Goal: Task Accomplishment & Management: Manage account settings

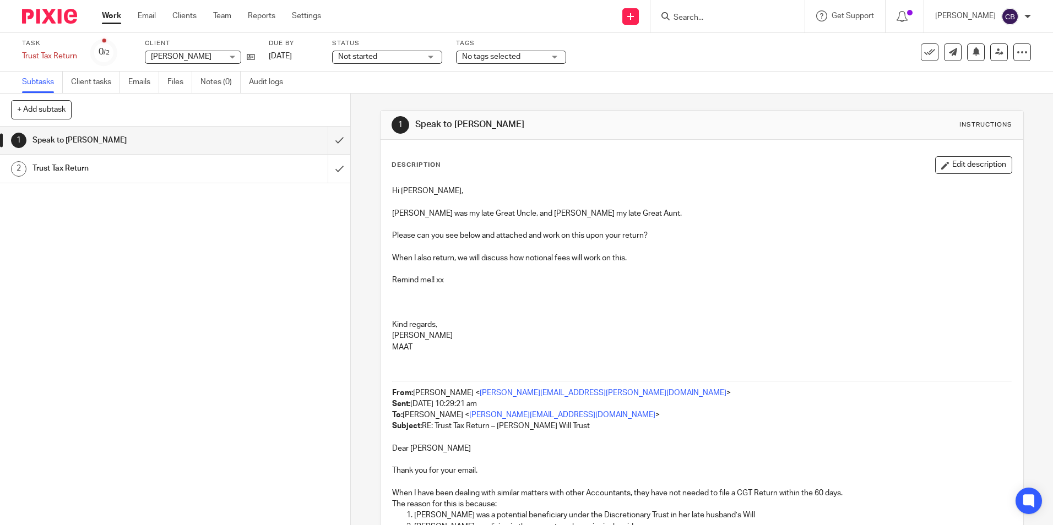
scroll to position [294, 0]
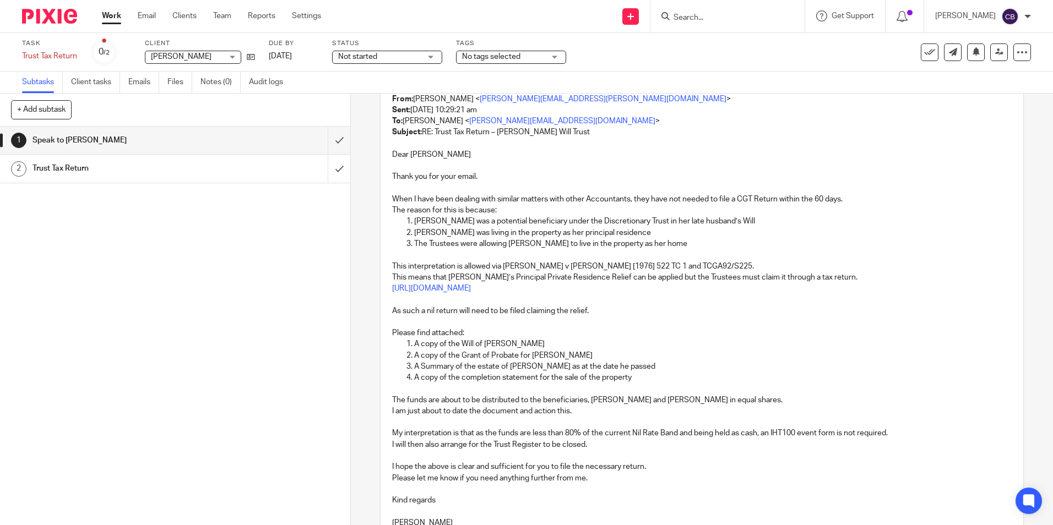
click at [369, 125] on div "1 Speak to Michelle Instructions Description Edit description Hi Cerys, Charles…" at bounding box center [702, 310] width 702 height 432
click at [370, 138] on div "1 Speak to Michelle Instructions Description Edit description Hi Cerys, Charles…" at bounding box center [702, 310] width 702 height 432
click at [356, 146] on div "1 Speak to Michelle Instructions Description Edit description Hi Cerys, Charles…" at bounding box center [702, 310] width 702 height 432
click at [301, 210] on div "1 Speak to Michelle 2 Trust Tax Return" at bounding box center [175, 326] width 350 height 399
click at [66, 111] on button "+ Add subtask" at bounding box center [41, 109] width 61 height 19
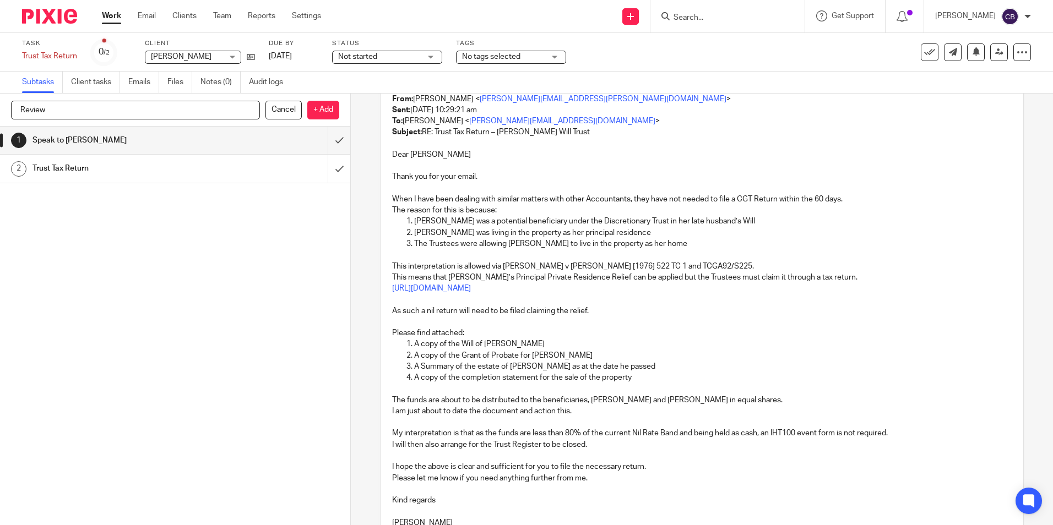
drag, startPoint x: 322, startPoint y: 107, endPoint x: 311, endPoint y: 144, distance: 38.0
click at [323, 107] on p "+ Add" at bounding box center [323, 110] width 32 height 19
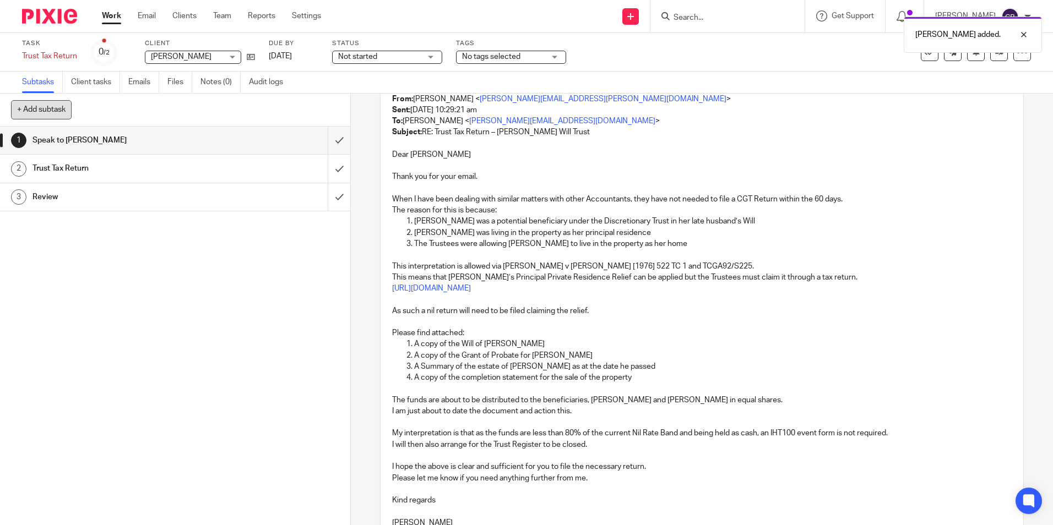
click at [64, 109] on button "+ Add subtask" at bounding box center [41, 109] width 61 height 19
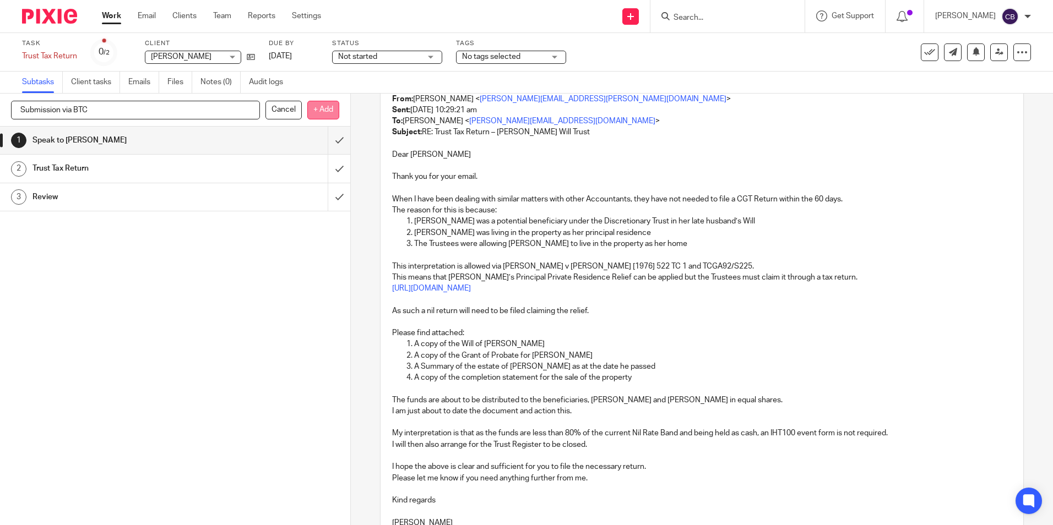
type input "Submission via BTC"
click at [305, 111] on div "Submission via BTC Cancel + Add" at bounding box center [175, 110] width 328 height 19
click at [312, 114] on p "+ Add" at bounding box center [323, 110] width 32 height 19
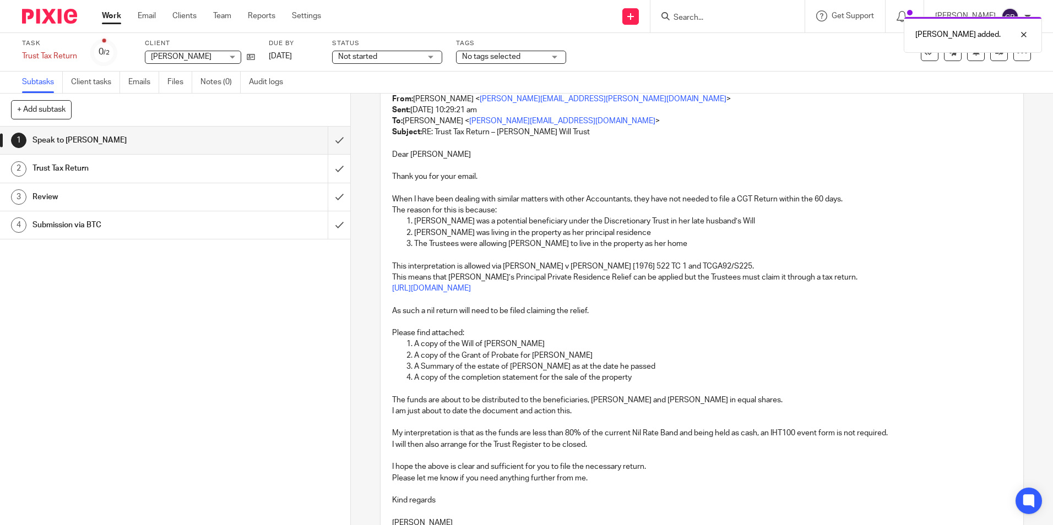
click at [103, 276] on div "1 Speak to Michelle 2 Trust Tax Return 3 Review 4 Submission via BTC" at bounding box center [175, 326] width 350 height 399
drag, startPoint x: 70, startPoint y: 287, endPoint x: 78, endPoint y: 288, distance: 7.2
click at [73, 288] on div "1 Speak to Michelle 2 Trust Tax Return 3 Review 4 Submission via BTC" at bounding box center [175, 326] width 350 height 399
click at [172, 298] on div "1 Speak to Michelle 2 Trust Tax Return 3 Review 4 Submission via BTC" at bounding box center [175, 326] width 350 height 399
click at [229, 196] on div "Review" at bounding box center [174, 197] width 285 height 17
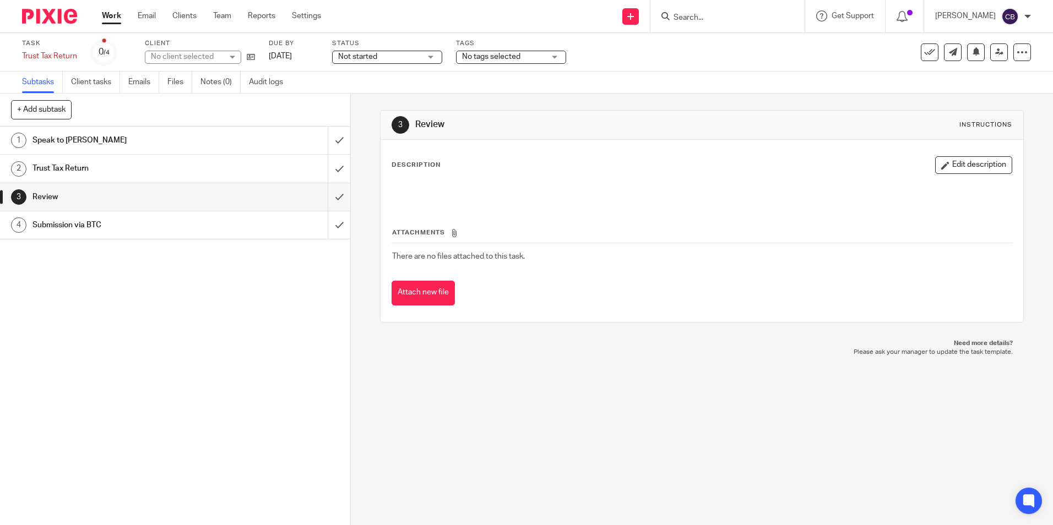
click at [330, 139] on input "submit" at bounding box center [175, 141] width 350 height 28
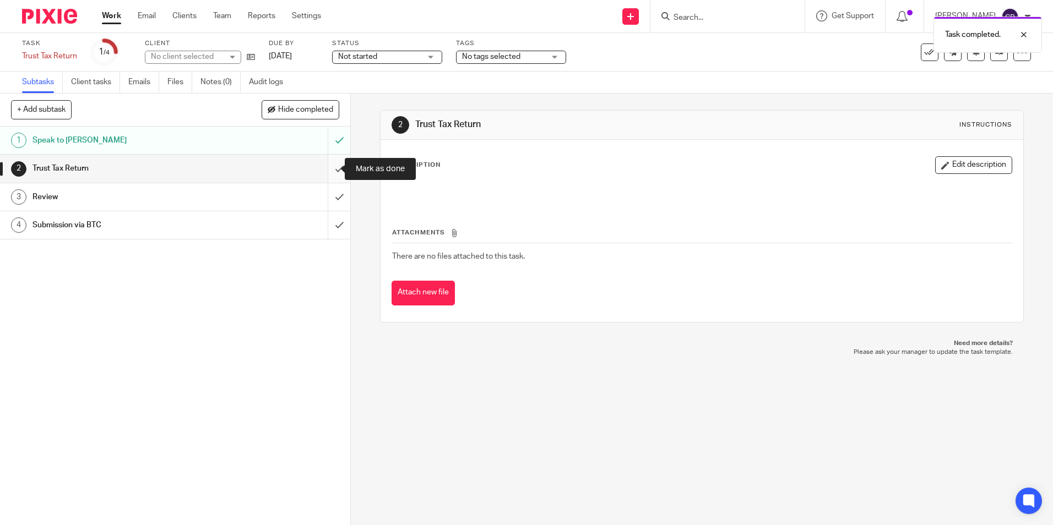
click at [331, 164] on input "submit" at bounding box center [175, 169] width 350 height 28
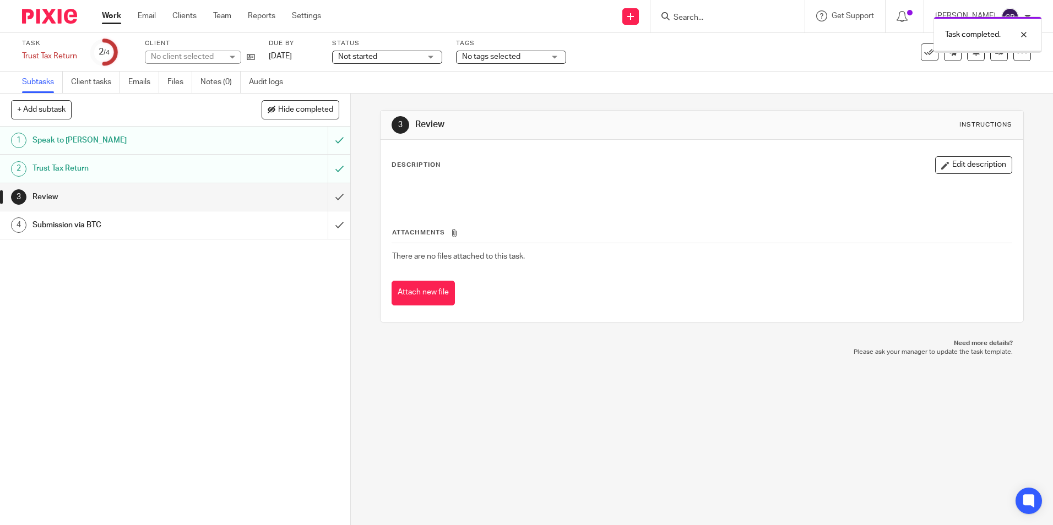
click at [197, 278] on div "1 Speak to Michelle 2 Trust Tax Return 3 Review 4 Submission via BTC" at bounding box center [175, 326] width 350 height 399
click at [440, 199] on div at bounding box center [702, 192] width 630 height 25
click at [409, 211] on div "Attachments There are no files attached to this task. Attach new file" at bounding box center [702, 255] width 620 height 100
click at [318, 55] on link "21 Jul 2025" at bounding box center [294, 57] width 50 height 12
drag, startPoint x: 355, startPoint y: 220, endPoint x: 355, endPoint y: 227, distance: 7.2
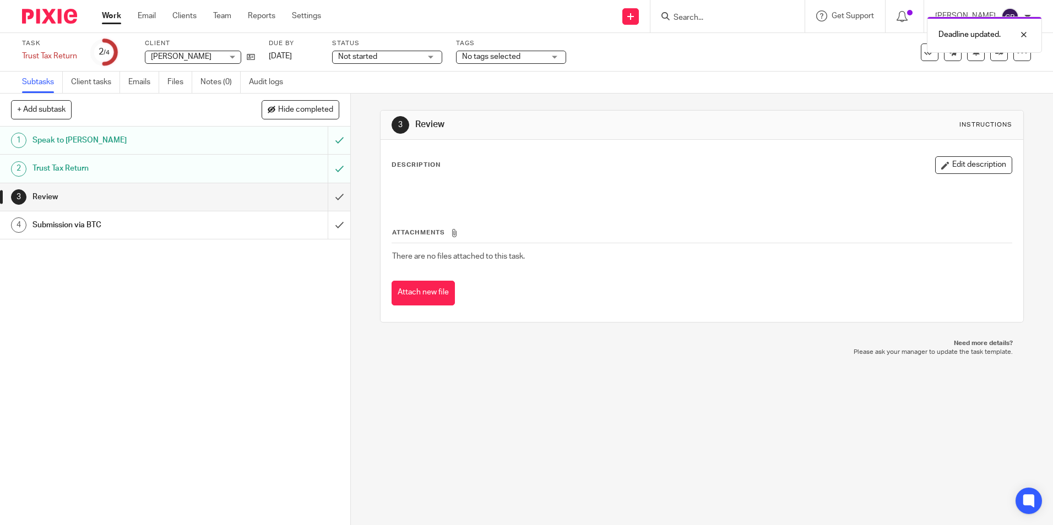
click at [355, 222] on div "3 Review Instructions Description Edit description Attachments There are no fil…" at bounding box center [702, 310] width 702 height 432
click at [355, 230] on div "3 Review Instructions Description Edit description Attachments There are no fil…" at bounding box center [702, 310] width 702 height 432
click at [546, 116] on div "3 Review Instructions" at bounding box center [702, 125] width 620 height 18
click at [488, 121] on h1 "Review" at bounding box center [570, 125] width 310 height 12
click at [443, 280] on div "Attachments There are no files attached to this task. Attach new file" at bounding box center [702, 255] width 620 height 100
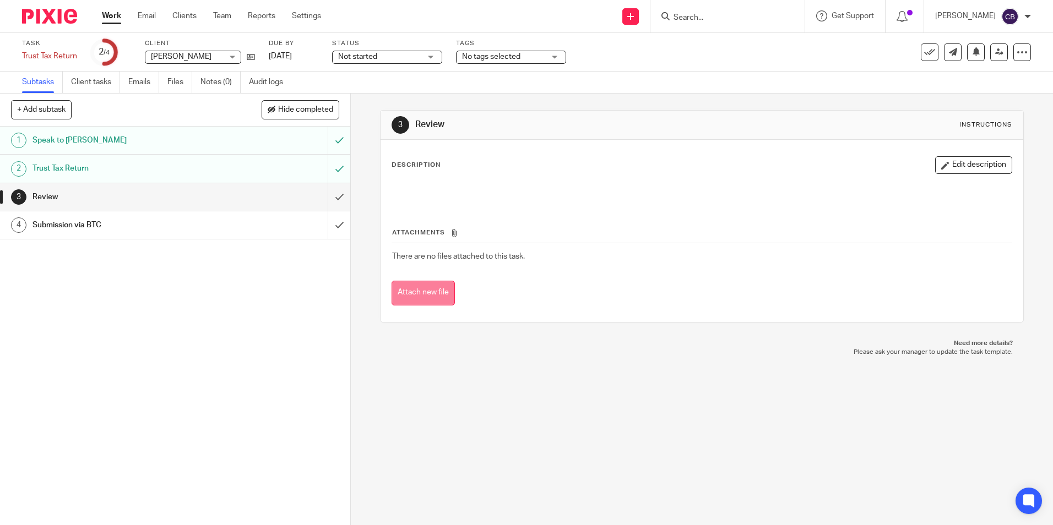
click at [438, 285] on button "Attach new file" at bounding box center [423, 293] width 63 height 25
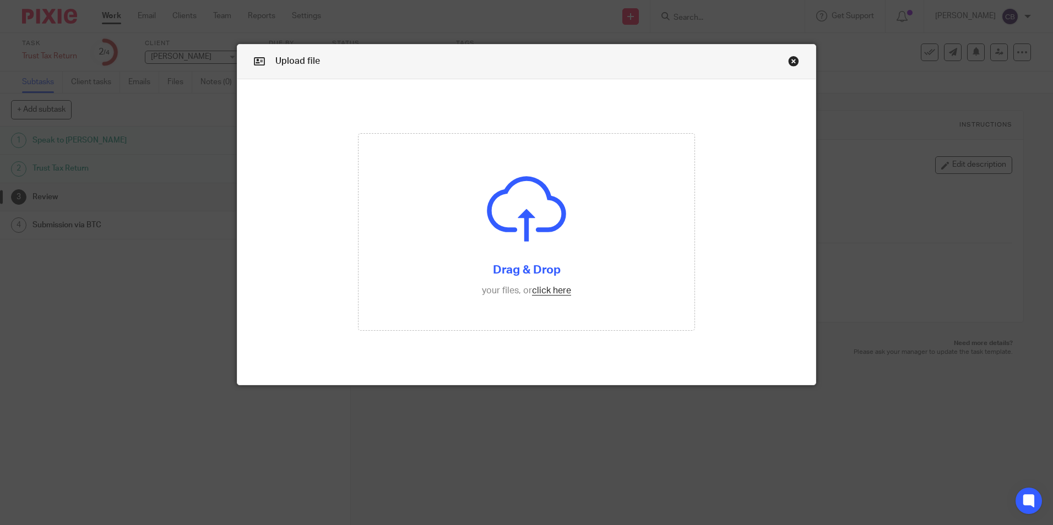
click at [790, 57] on link "Close this dialog window" at bounding box center [793, 63] width 11 height 15
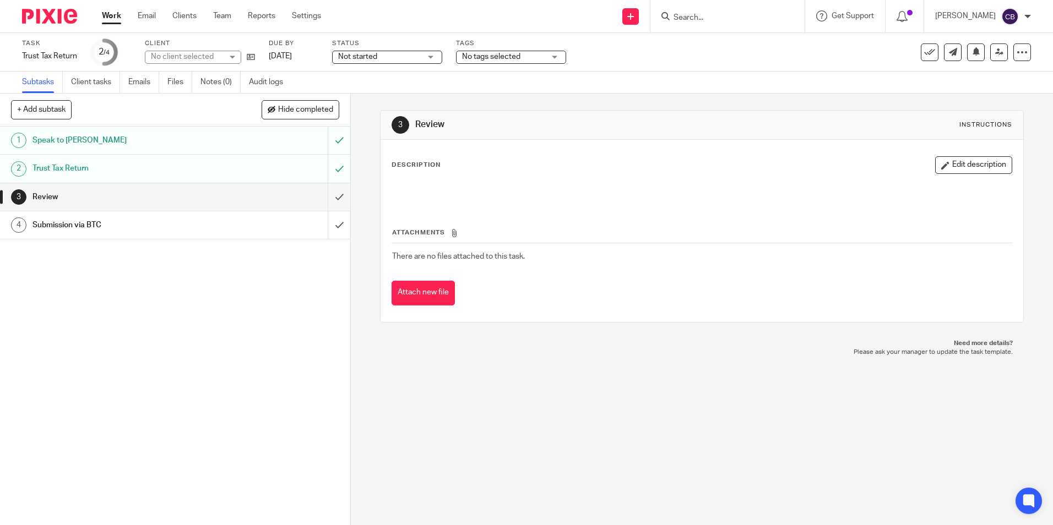
drag, startPoint x: 961, startPoint y: 163, endPoint x: 737, endPoint y: 162, distance: 224.2
click at [960, 163] on button "Edit description" at bounding box center [973, 165] width 77 height 18
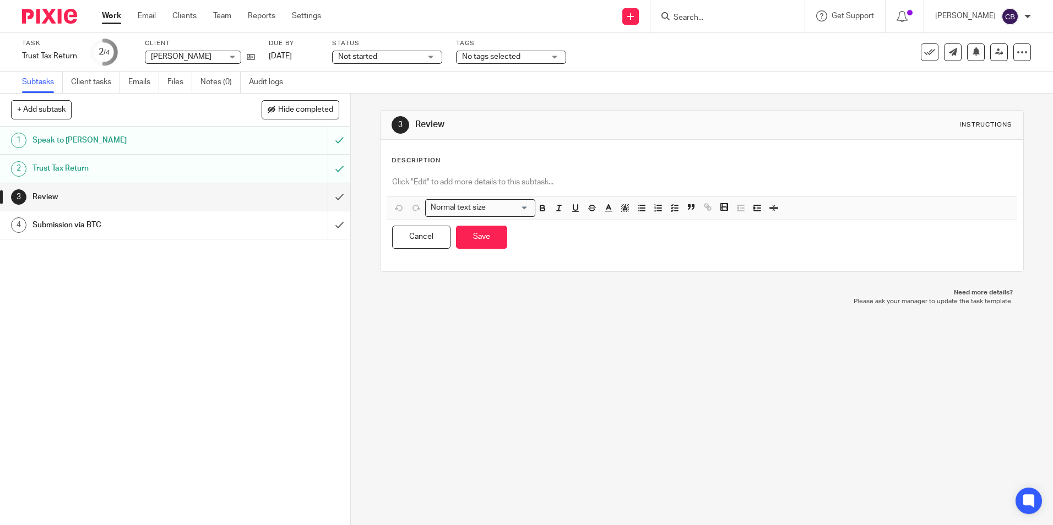
click at [490, 187] on p at bounding box center [701, 182] width 619 height 11
click at [474, 240] on button "Save" at bounding box center [481, 238] width 51 height 24
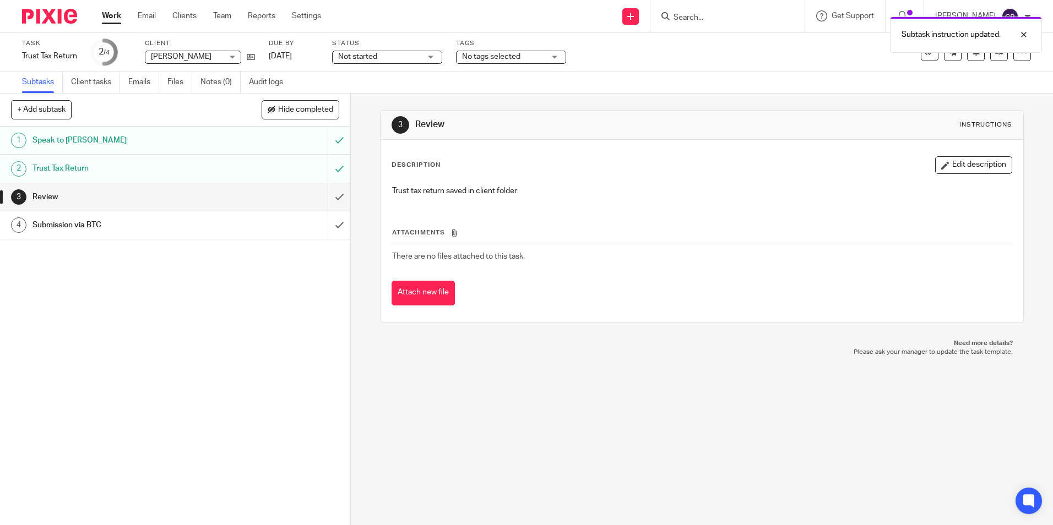
click at [717, 87] on div "Subtasks Client tasks Emails Files Notes (0) Audit logs" at bounding box center [526, 83] width 1053 height 22
click at [729, 95] on div "3 Review Instructions Description Edit description Trust tax return saved in cl…" at bounding box center [701, 217] width 643 height 246
click at [990, 54] on link at bounding box center [999, 53] width 18 height 18
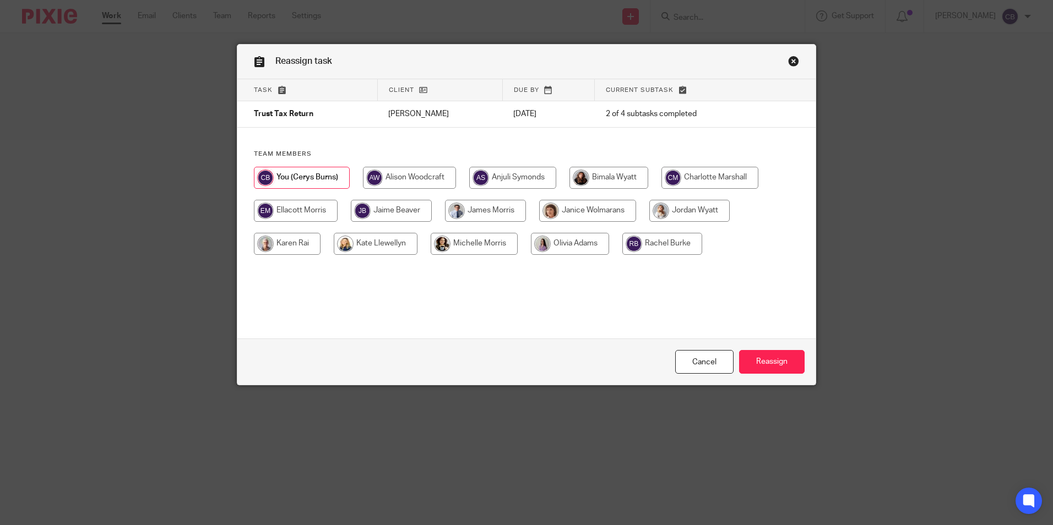
click at [545, 307] on div "Task Client Due by Current subtask Trust Tax Return [PERSON_NAME] [DATE] 2 of 4…" at bounding box center [526, 209] width 578 height 260
drag, startPoint x: 439, startPoint y: 320, endPoint x: 455, endPoint y: 280, distance: 43.0
click at [439, 321] on div "Task Client Due by Current subtask Trust Tax Return [PERSON_NAME] [DATE] 2 of 4…" at bounding box center [526, 209] width 578 height 260
click at [444, 251] on input "radio" at bounding box center [474, 244] width 87 height 22
radio input "true"
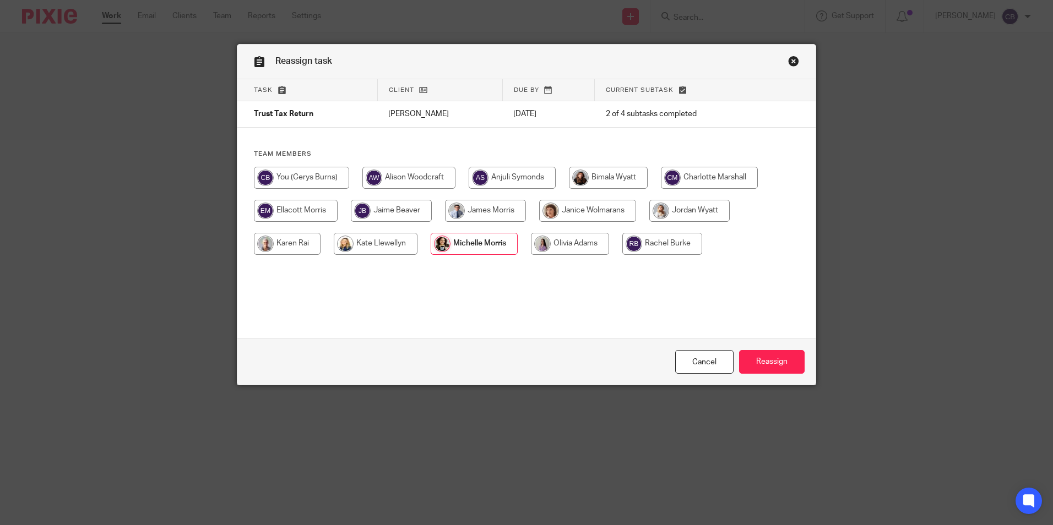
click at [771, 350] on div "Cancel Reassign" at bounding box center [526, 362] width 578 height 46
click at [766, 362] on input "Reassign" at bounding box center [772, 362] width 66 height 24
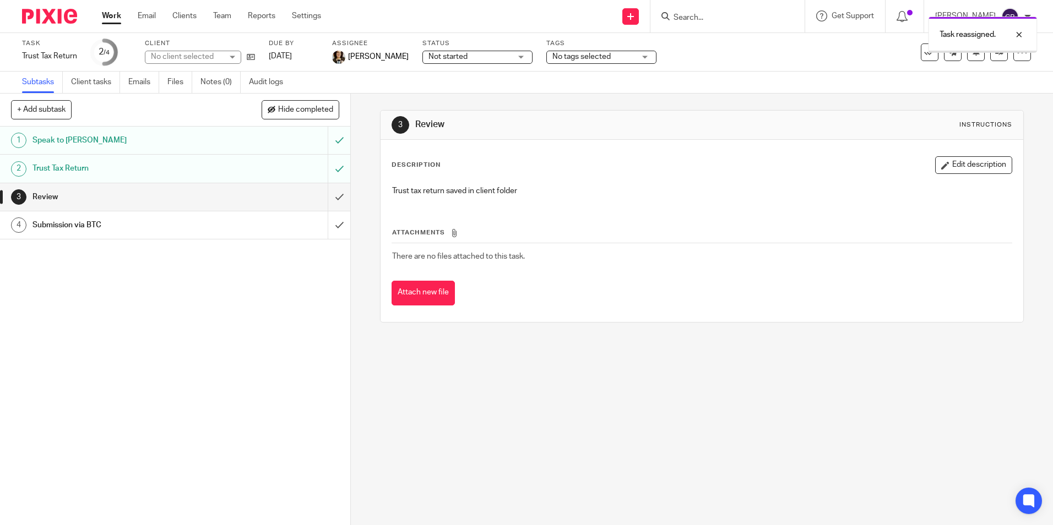
click at [644, 404] on div "3 Review Instructions Description Edit description Trust tax return saved in cl…" at bounding box center [702, 310] width 702 height 432
click at [612, 440] on div "3 Review Instructions Description Edit description Trust tax return saved in cl…" at bounding box center [702, 310] width 702 height 432
click at [216, 369] on div "1 Speak to [PERSON_NAME] 2 Trust Tax Return 3 Review 4 Submission via BTC" at bounding box center [175, 326] width 350 height 399
click at [114, 18] on link "Work" at bounding box center [111, 15] width 19 height 11
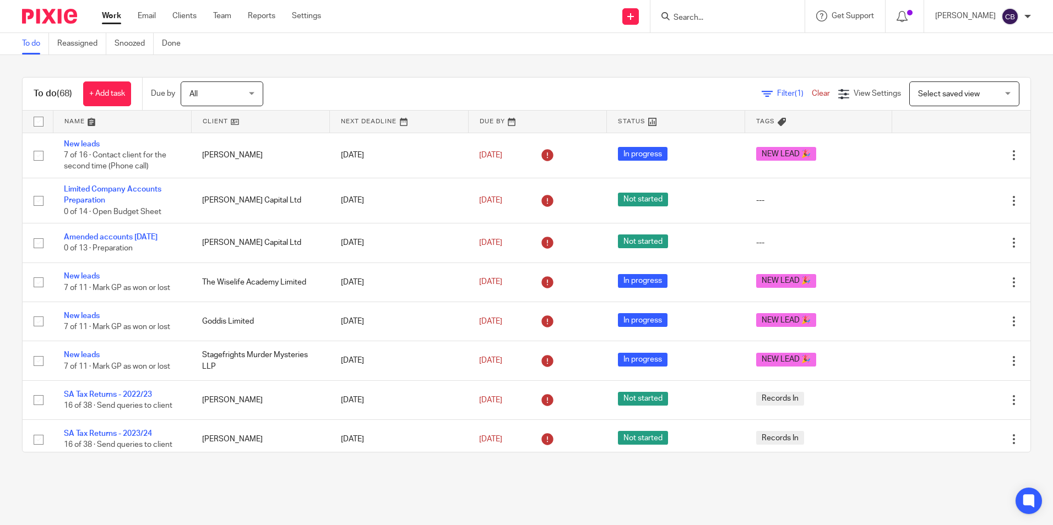
click at [777, 91] on span "Filter (1)" at bounding box center [794, 94] width 35 height 8
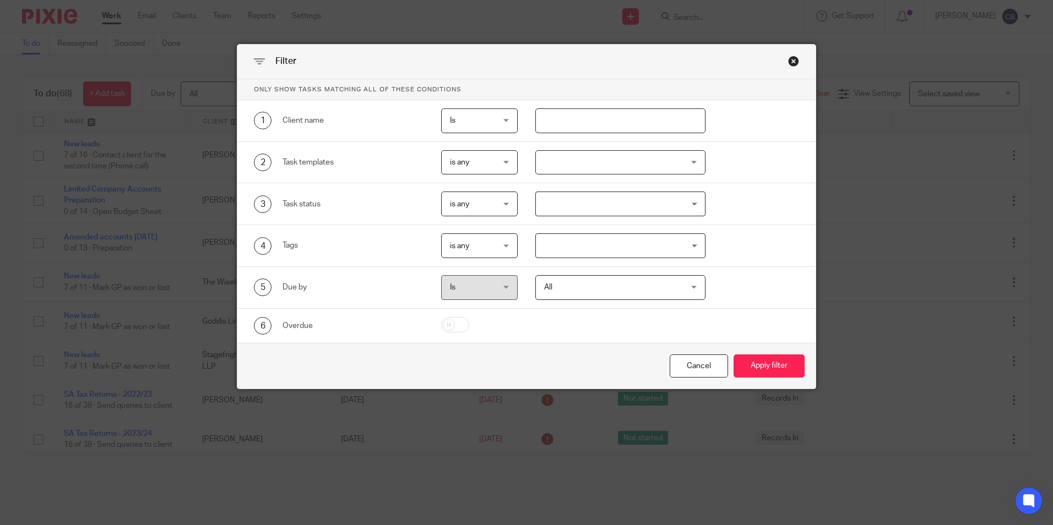
click at [544, 121] on input "text" at bounding box center [620, 121] width 170 height 25
type input "[PERSON_NAME]"
click at [734, 355] on button "Apply filter" at bounding box center [769, 367] width 71 height 24
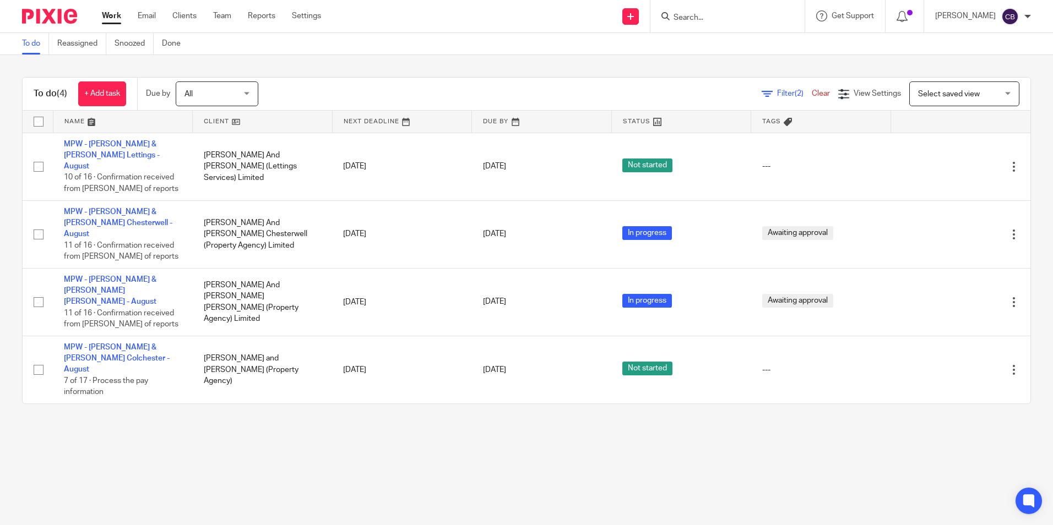
drag, startPoint x: 307, startPoint y: 402, endPoint x: 298, endPoint y: 391, distance: 14.5
click at [304, 406] on main "To do Reassigned Snoozed Done To do (4) + Add task Due by All All Today Tomorro…" at bounding box center [526, 262] width 1053 height 525
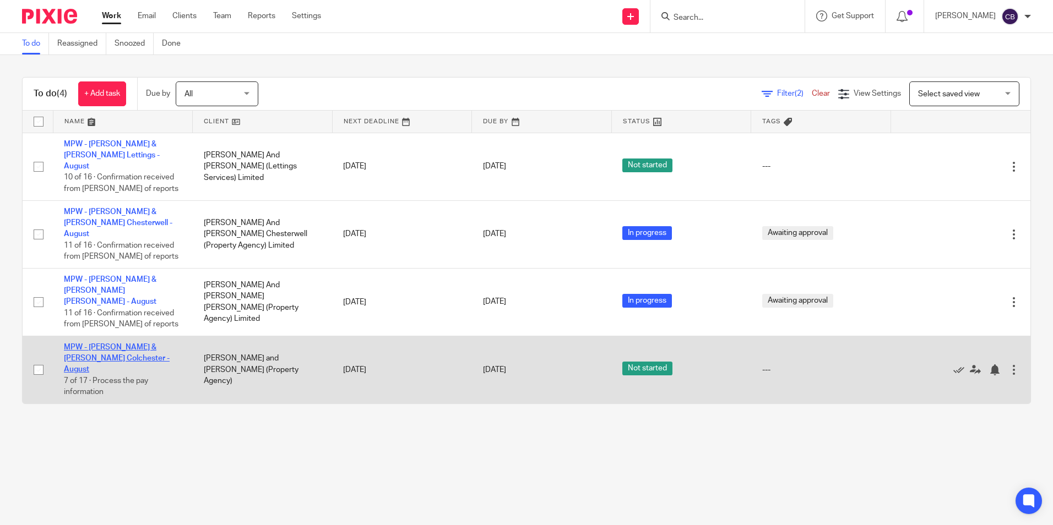
click at [120, 344] on link "MPW - [PERSON_NAME] & [PERSON_NAME] Colchester - August" at bounding box center [117, 359] width 106 height 30
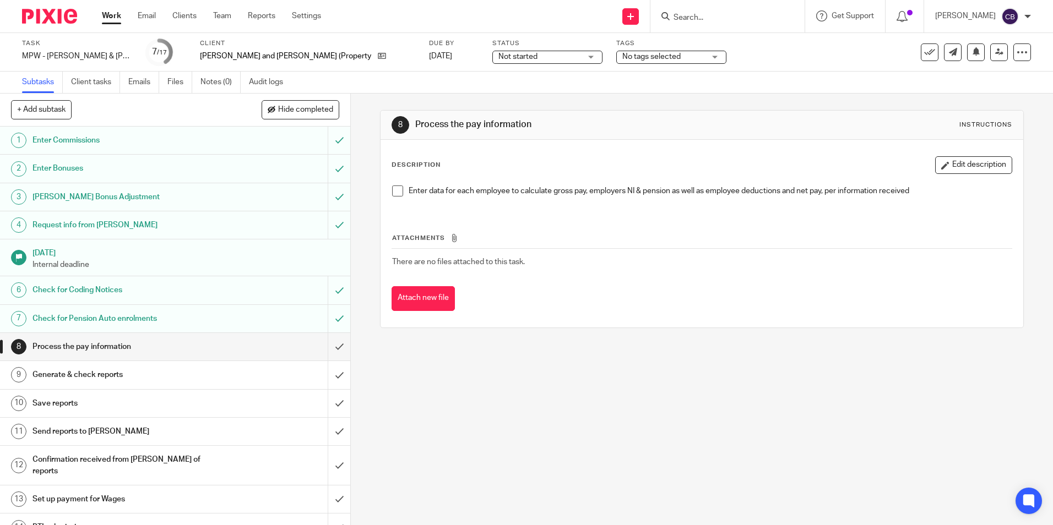
click at [654, 393] on div "8 Process the pay information Instructions Description Edit description Enter d…" at bounding box center [702, 310] width 702 height 432
click at [619, 402] on div "8 Process the pay information Instructions Description Edit description Enter d…" at bounding box center [702, 310] width 702 height 432
click at [234, 317] on div "Check for Pension Auto enrolments" at bounding box center [174, 319] width 285 height 17
click at [229, 86] on link "Notes (0)" at bounding box center [220, 82] width 40 height 21
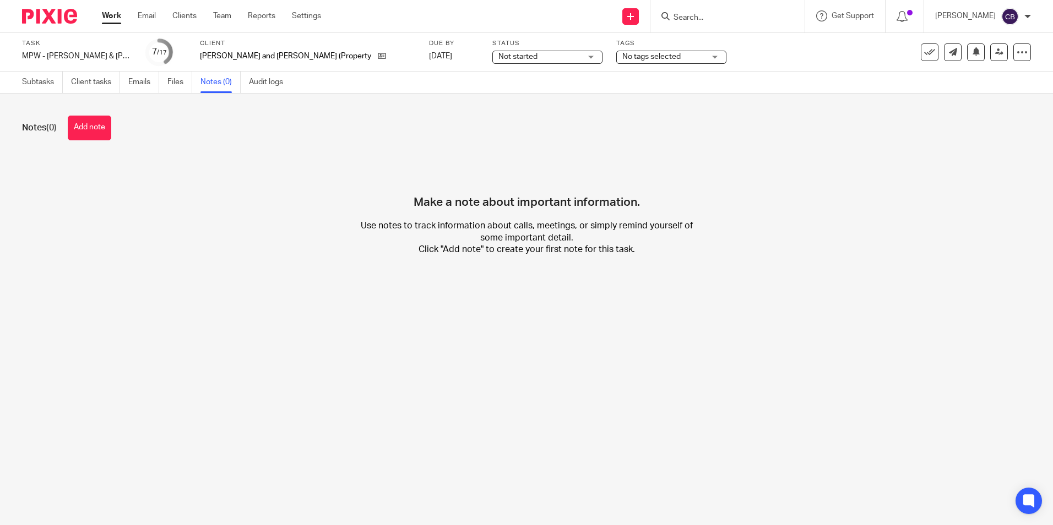
click at [259, 82] on link "Audit logs" at bounding box center [270, 82] width 42 height 21
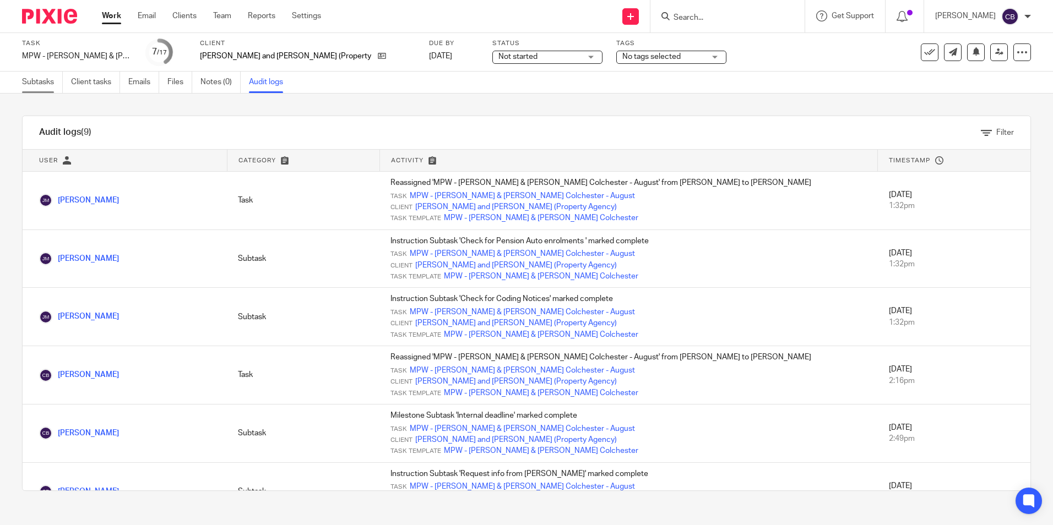
click at [35, 79] on link "Subtasks" at bounding box center [42, 82] width 41 height 21
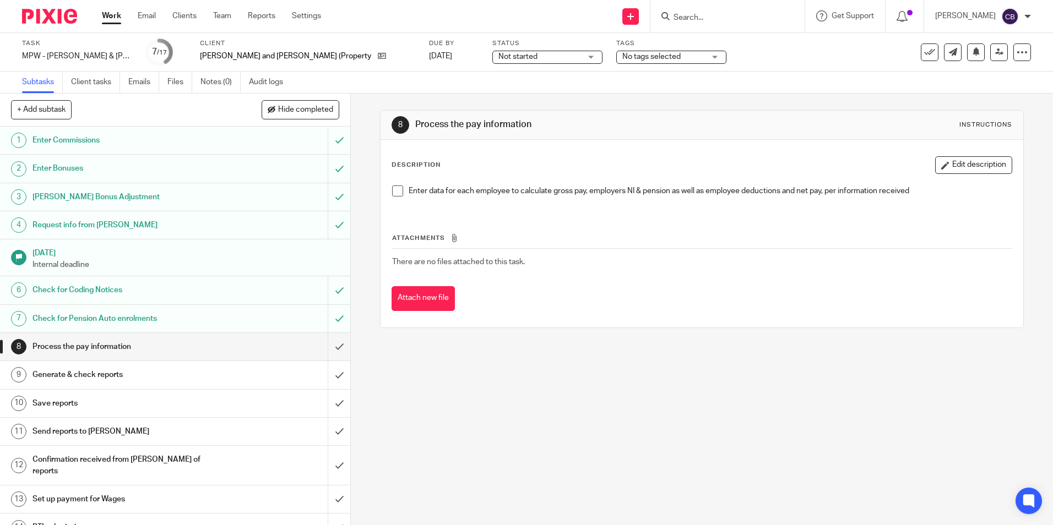
click at [538, 512] on div "8 Process the pay information Instructions Description Edit description Enter d…" at bounding box center [702, 310] width 702 height 432
click at [550, 249] on td "There are no files attached to this task." at bounding box center [702, 262] width 620 height 26
